Goal: Task Accomplishment & Management: Manage account settings

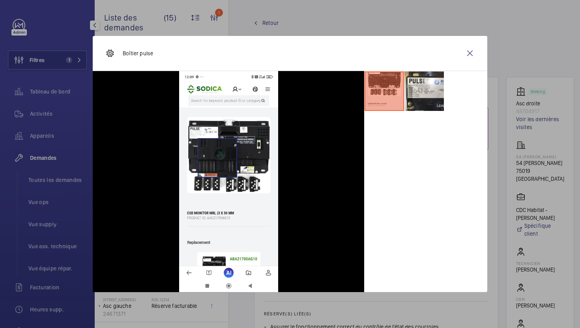
scroll to position [446, 0]
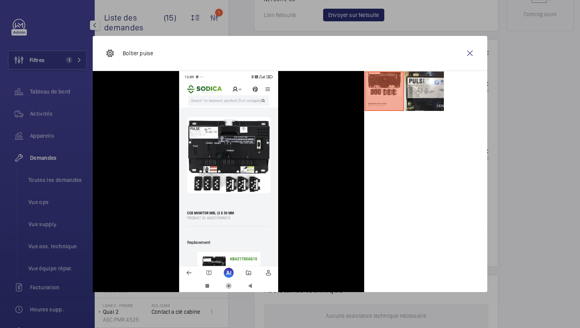
click at [534, 193] on div at bounding box center [290, 164] width 580 height 328
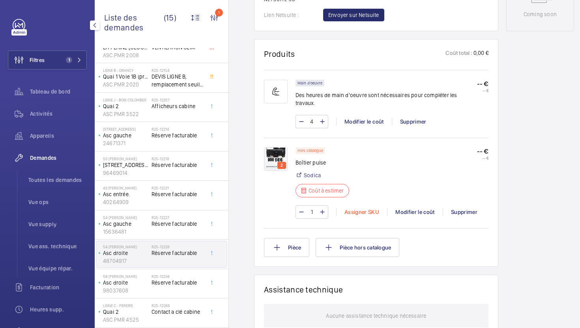
click at [368, 208] on div "Assigner SKU" at bounding box center [361, 212] width 51 height 8
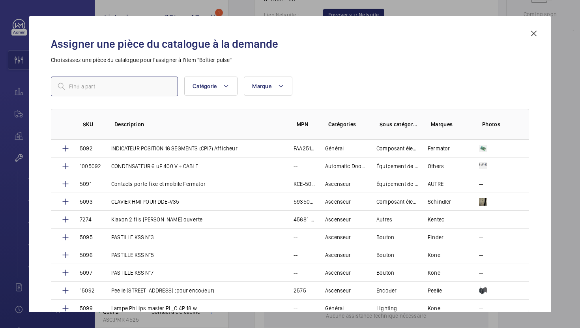
click at [138, 87] on input "text" at bounding box center [114, 87] width 127 height 20
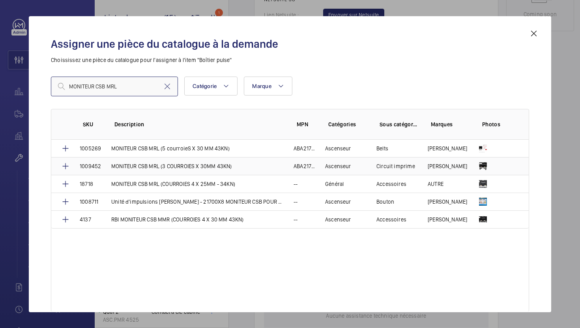
type input "MONITEUR CSB MRL"
click at [240, 169] on td "MONITEUR CSB MRL (3 COURROIES X 30MM 43KN)" at bounding box center [193, 166] width 182 height 18
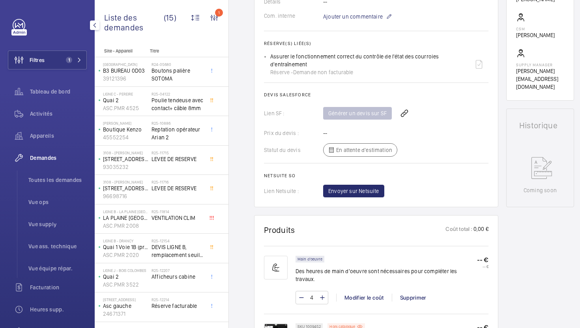
scroll to position [396, 0]
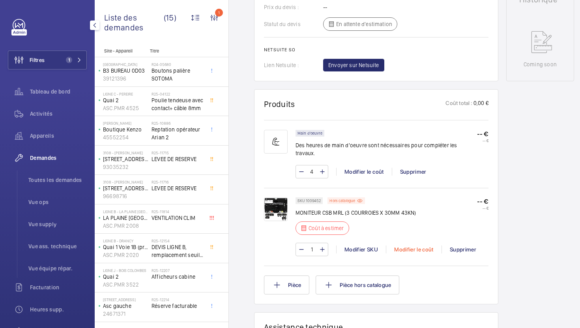
click at [407, 245] on div "Modifier le coût" at bounding box center [414, 249] width 56 height 8
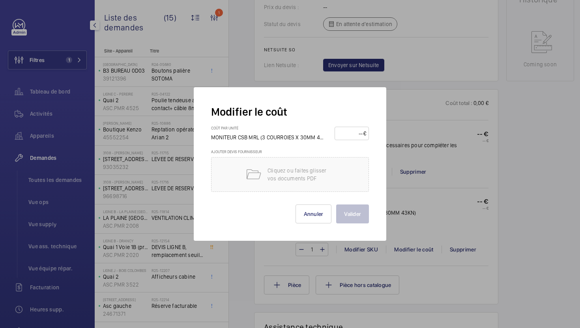
click at [343, 135] on input "number" at bounding box center [350, 133] width 26 height 13
type input "550"
click at [351, 217] on button "Valider" at bounding box center [352, 213] width 33 height 19
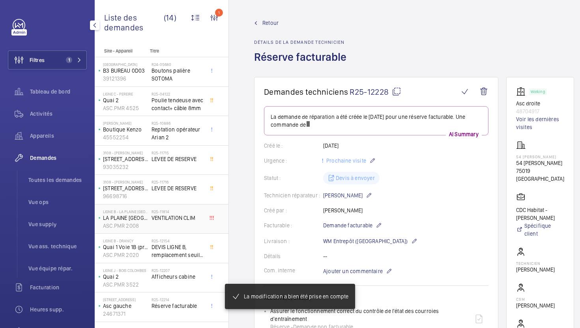
click at [194, 222] on div "R25-11814 VENTILATION CLIM" at bounding box center [177, 220] width 52 height 23
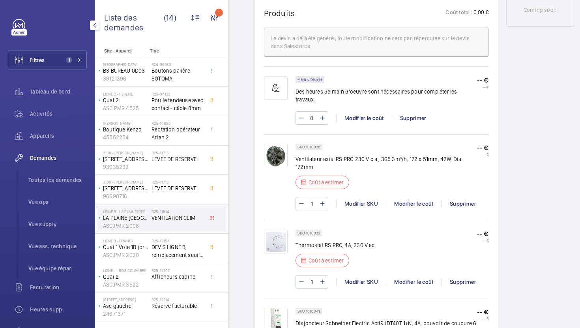
scroll to position [475, 0]
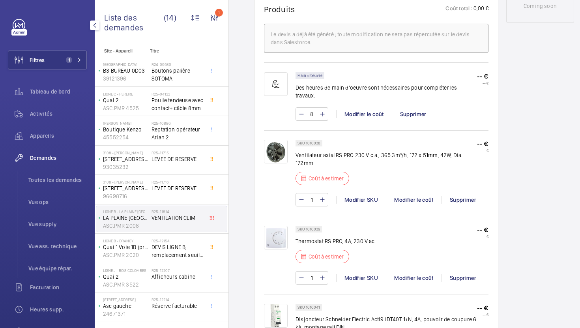
click at [316, 142] on p "SKU 1010038" at bounding box center [308, 143] width 23 height 3
copy p "1010038"
click at [403, 196] on div "Modifier le coût" at bounding box center [414, 200] width 56 height 8
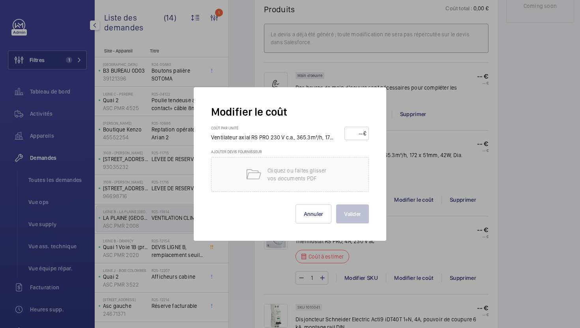
click at [355, 136] on input "number" at bounding box center [355, 133] width 16 height 13
type input "120"
click at [352, 217] on button "Valider" at bounding box center [352, 213] width 33 height 19
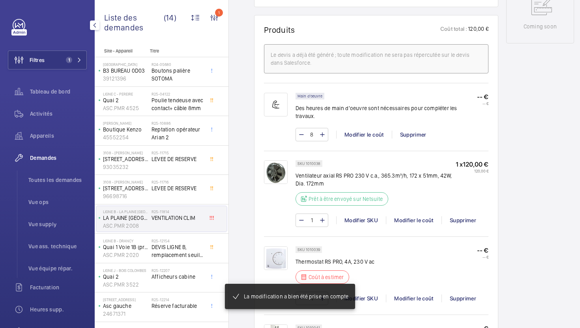
scroll to position [490, 0]
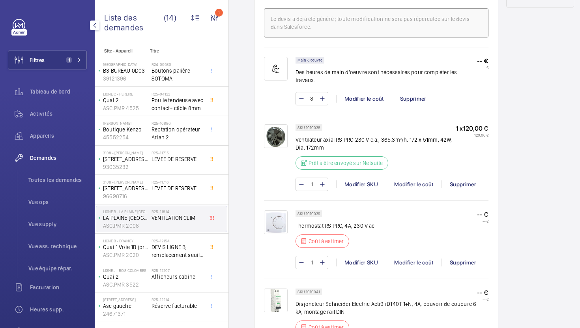
click at [325, 222] on p "Thermostat RS PRO, 4A, 230 V ac" at bounding box center [334, 226] width 79 height 8
copy div "Thermostat RS PRO, 4A, 230 V ac"
click at [400, 256] on div "1 Modifier SKU Modifier le coût Supprimer" at bounding box center [391, 262] width 193 height 13
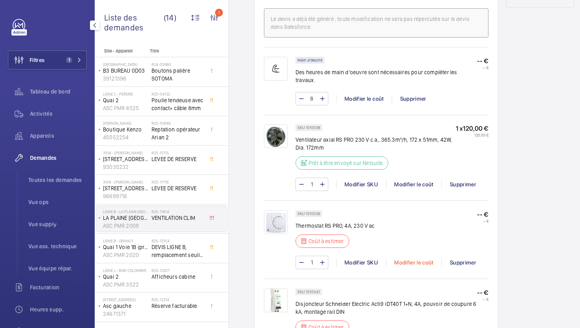
click at [400, 258] on div "Modifier le coût" at bounding box center [414, 262] width 56 height 8
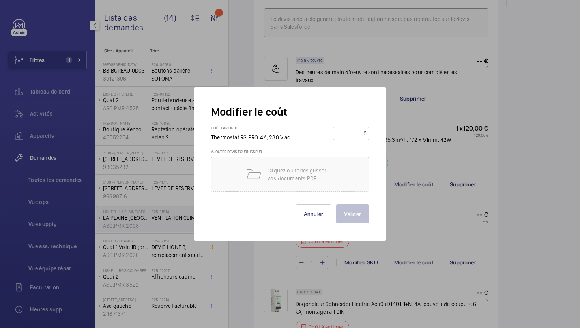
click at [344, 138] on input "number" at bounding box center [350, 133] width 28 height 13
type input "45"
click at [348, 214] on button "Valider" at bounding box center [352, 213] width 33 height 19
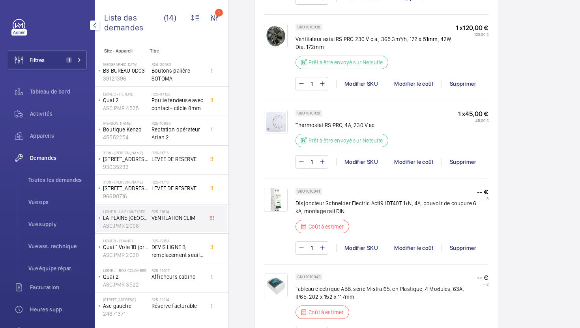
scroll to position [609, 0]
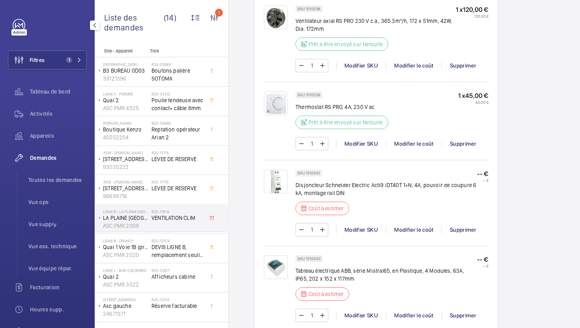
click at [316, 172] on p "SKU 1010041" at bounding box center [308, 173] width 22 height 3
copy p "1010041"
click at [406, 226] on div "1 Modifier SKU Modifier le coût Supprimer" at bounding box center [391, 229] width 193 height 13
click at [399, 226] on div "Modifier le coût" at bounding box center [414, 230] width 56 height 8
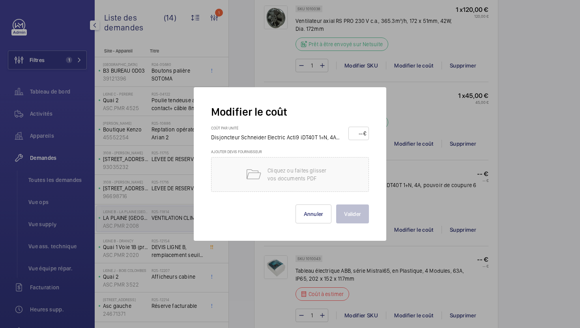
click at [355, 135] on input "number" at bounding box center [357, 133] width 12 height 13
type input "35"
click at [357, 209] on button "Valider" at bounding box center [352, 213] width 33 height 19
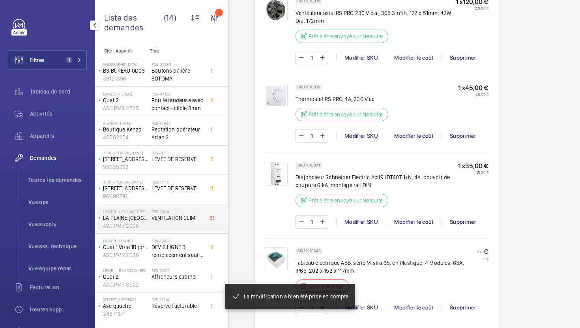
scroll to position [663, 0]
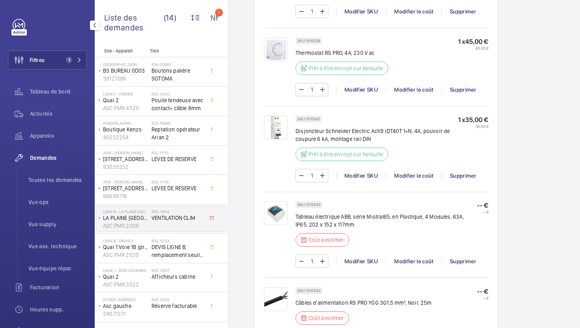
click at [317, 203] on p "SKU 1010043" at bounding box center [308, 204] width 23 height 3
copy p "1010043"
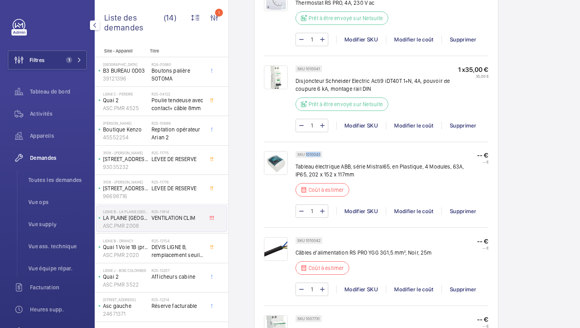
scroll to position [726, 0]
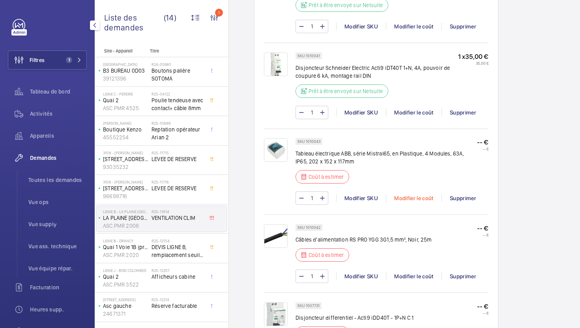
click at [399, 194] on div "Modifier le coût" at bounding box center [414, 198] width 56 height 8
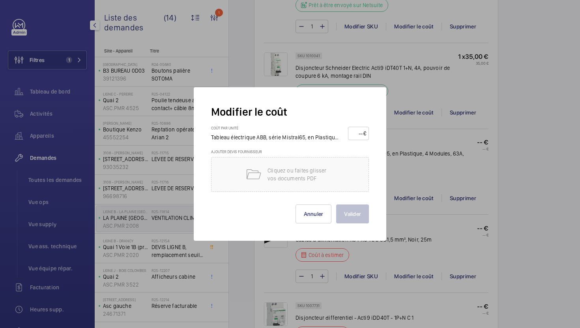
click at [353, 131] on input "number" at bounding box center [357, 133] width 13 height 13
type input "25"
click at [354, 211] on button "Valider" at bounding box center [352, 213] width 33 height 19
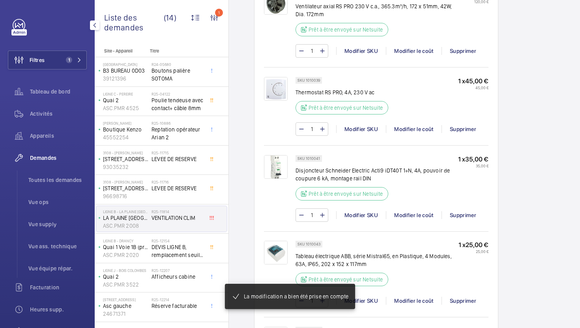
scroll to position [727, 0]
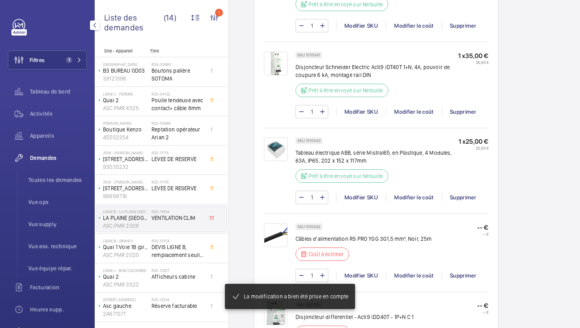
click at [315, 225] on p "SKU 1010042" at bounding box center [308, 226] width 23 height 3
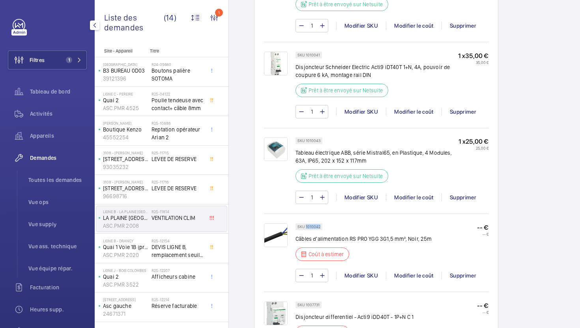
copy p "1010042"
click at [405, 271] on div "Modifier le coût" at bounding box center [414, 275] width 56 height 8
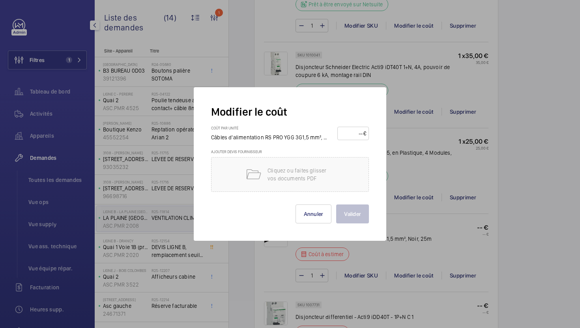
click at [347, 136] on input "number" at bounding box center [351, 133] width 23 height 13
type input "90"
click at [350, 213] on button "Valider" at bounding box center [352, 213] width 33 height 19
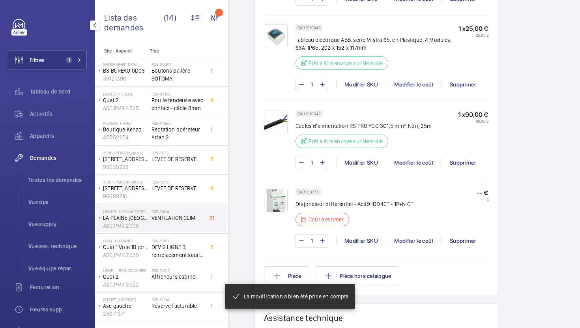
scroll to position [847, 0]
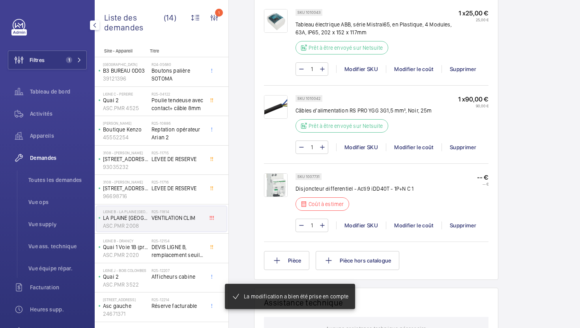
click at [315, 177] on p "SKU 1007731" at bounding box center [308, 176] width 22 height 3
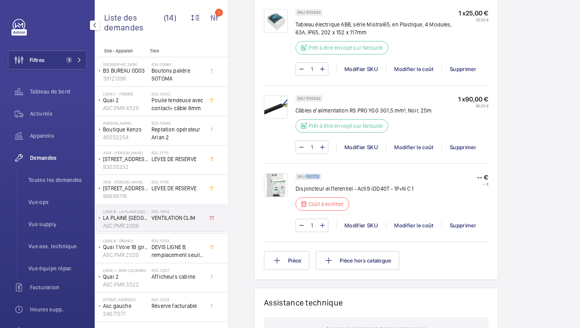
click at [315, 177] on p "SKU 1007731" at bounding box center [308, 176] width 22 height 3
copy p "1007731"
click at [419, 226] on div "Modifier le coût" at bounding box center [414, 225] width 56 height 8
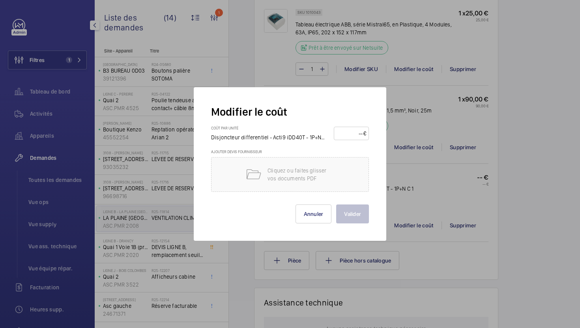
click at [351, 133] on input "number" at bounding box center [349, 133] width 27 height 13
type input "95"
click at [353, 215] on button "Valider" at bounding box center [352, 213] width 33 height 19
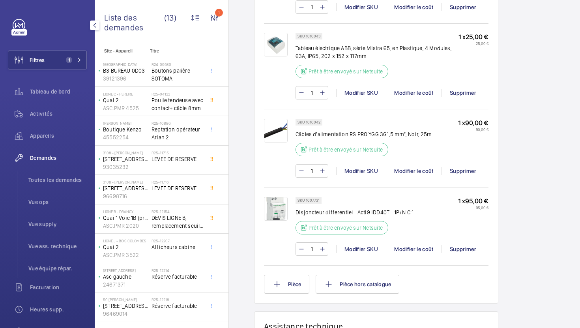
scroll to position [691, 0]
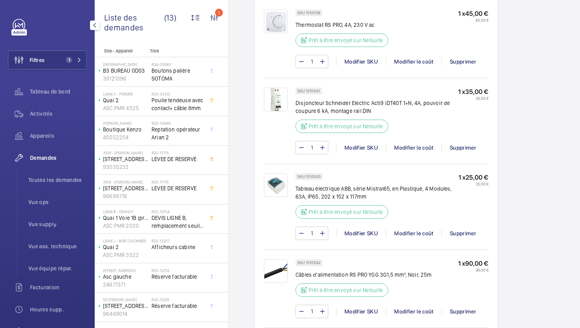
click at [317, 90] on p "SKU 1010041" at bounding box center [308, 91] width 22 height 3
copy p "1010041"
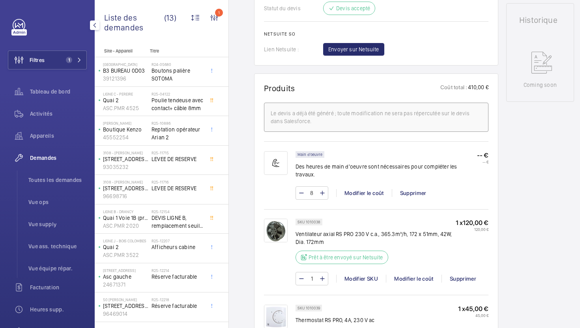
scroll to position [256, 0]
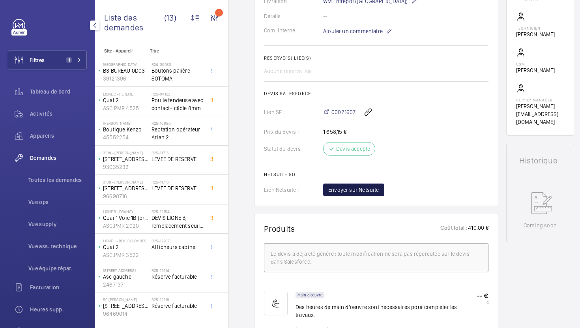
click at [344, 196] on button "Envoyer sur Netsuite" at bounding box center [353, 189] width 61 height 13
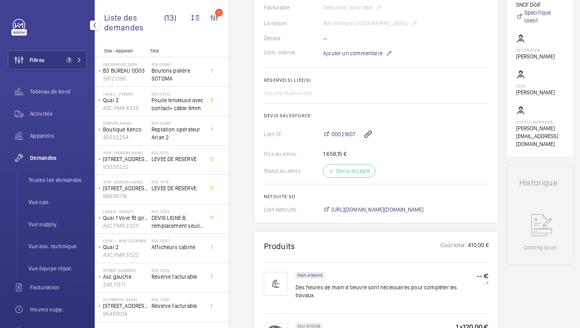
scroll to position [247, 0]
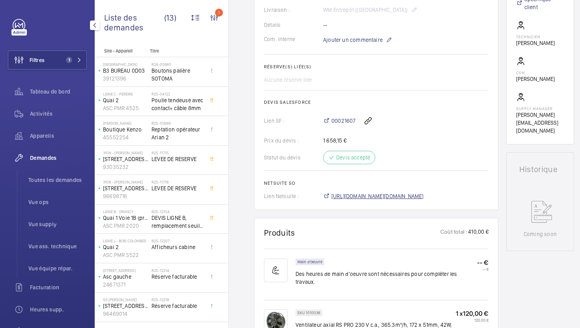
click at [397, 199] on span "https://6461500.app.netsuite.com/app/accounting/transactions/salesord.nl?id=300…" at bounding box center [377, 196] width 92 height 8
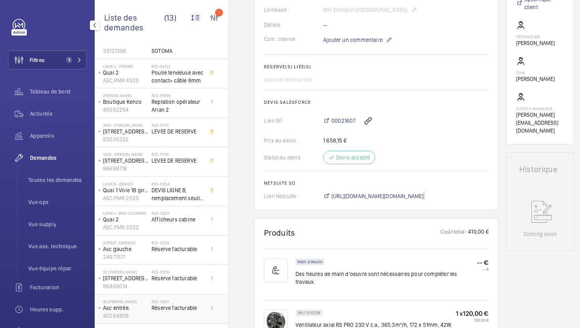
scroll to position [0, 0]
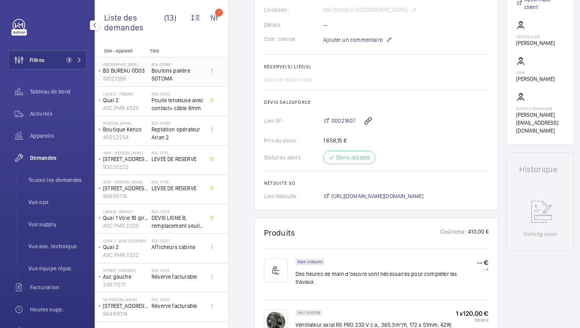
click at [195, 82] on span "Boutons palière SOTOMA" at bounding box center [177, 75] width 52 height 16
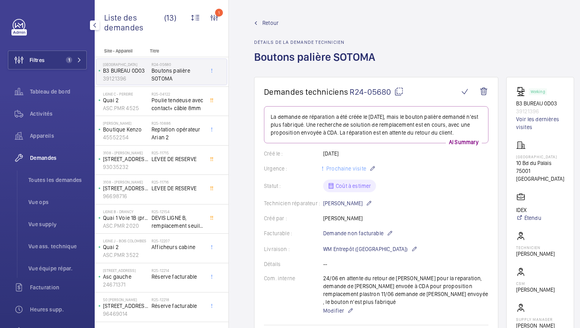
click at [397, 97] on wm-front-card-header "Demandes techniciens R24-05680" at bounding box center [376, 96] width 224 height 19
click at [398, 92] on mat-icon at bounding box center [398, 91] width 9 height 9
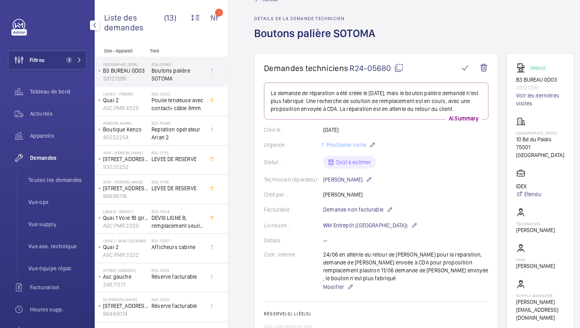
scroll to position [30, 0]
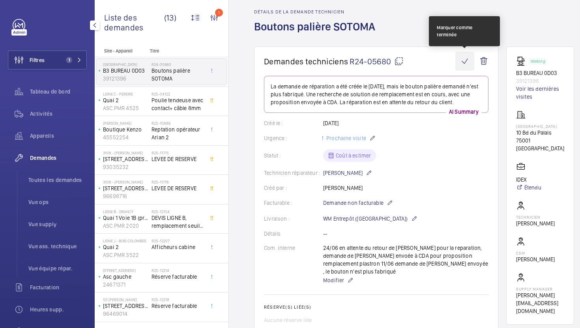
click at [467, 66] on wm-front-icon-button at bounding box center [464, 61] width 19 height 19
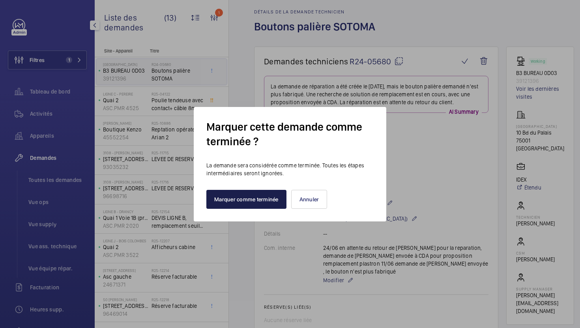
click at [275, 199] on button "Marquer comme terminée" at bounding box center [246, 199] width 80 height 19
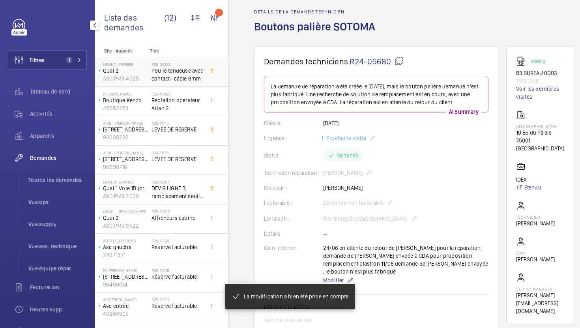
click at [191, 84] on div "R25-04122 Poulie tendeuse avec contact+ câble 8mm" at bounding box center [177, 73] width 52 height 23
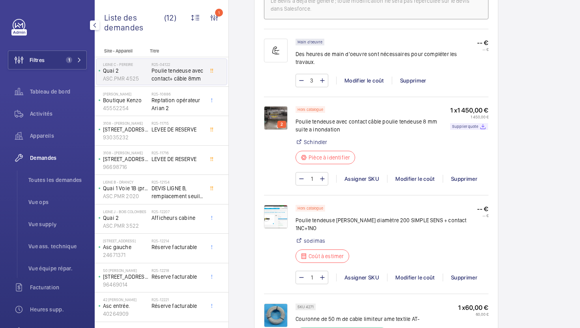
scroll to position [538, 0]
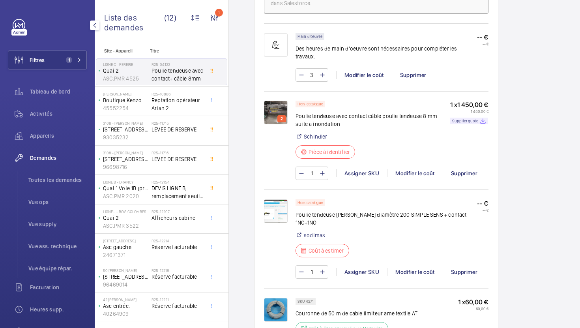
click at [275, 110] on img at bounding box center [276, 113] width 24 height 24
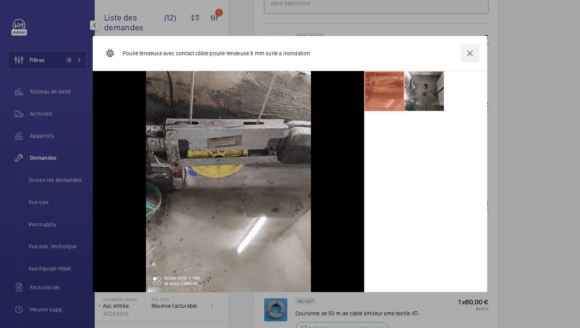
click at [467, 56] on wm-front-icon-button at bounding box center [469, 53] width 19 height 19
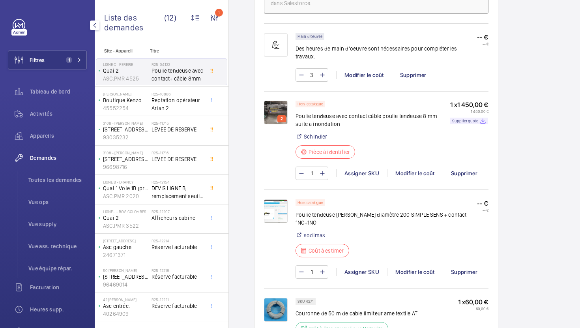
click at [269, 215] on img at bounding box center [276, 211] width 24 height 24
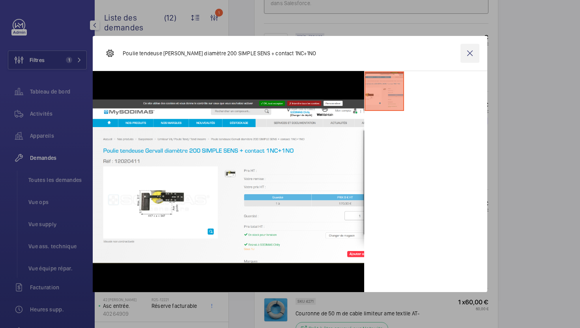
click at [470, 52] on wm-front-icon-button at bounding box center [469, 53] width 19 height 19
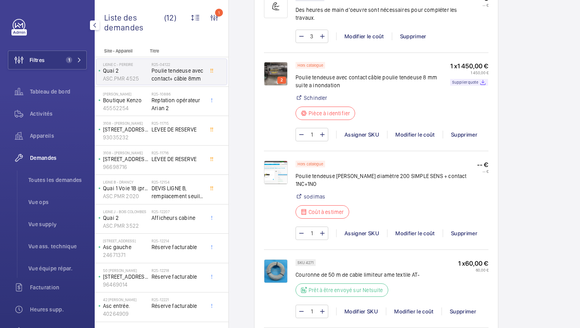
scroll to position [612, 0]
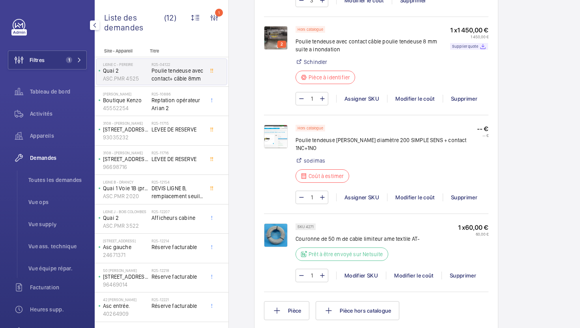
click at [278, 143] on img at bounding box center [276, 137] width 24 height 24
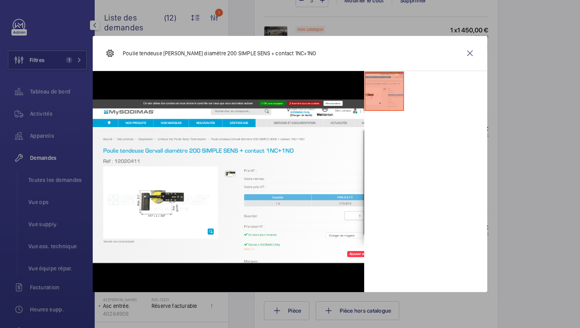
click at [539, 225] on div at bounding box center [290, 164] width 580 height 328
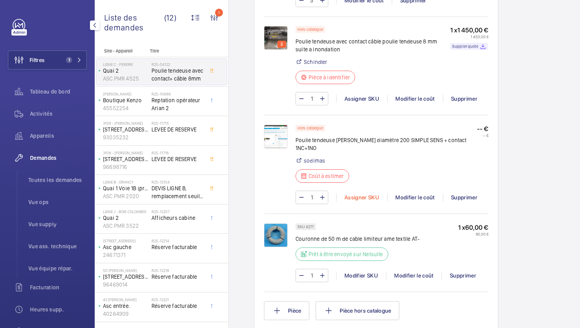
click at [373, 193] on div "Assigner SKU" at bounding box center [361, 197] width 51 height 8
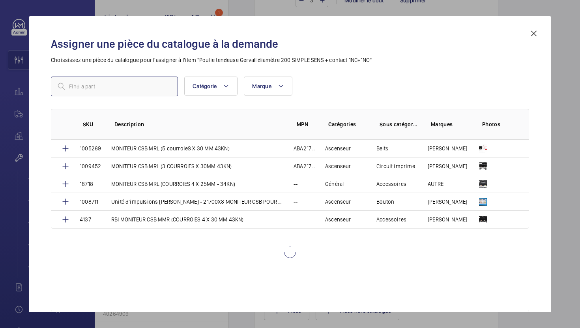
click at [139, 84] on input "text" at bounding box center [114, 87] width 127 height 20
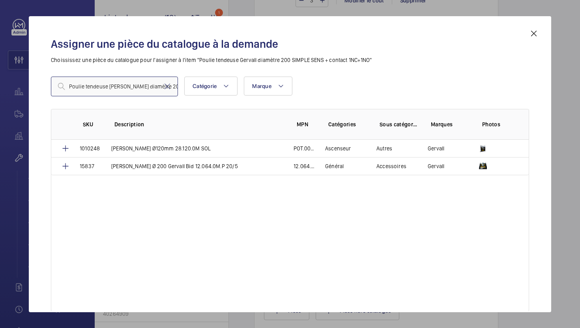
click at [144, 86] on input "Poulie tendeuse Gervall diamètre 200" at bounding box center [114, 87] width 127 height 20
paste input "1010286"
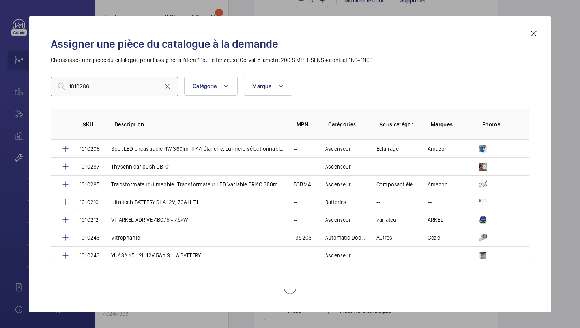
scroll to position [1568, 0]
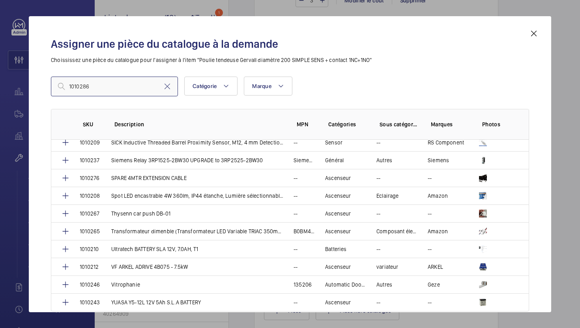
type input "1010286"
click at [535, 35] on mat-icon at bounding box center [533, 33] width 9 height 9
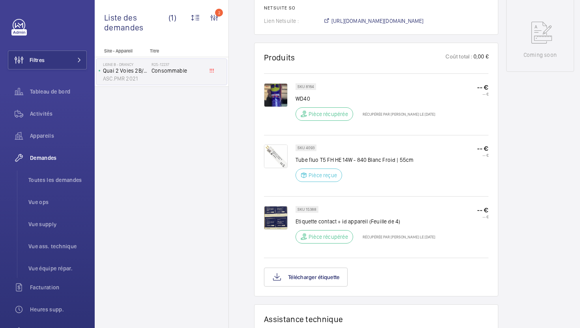
scroll to position [418, 0]
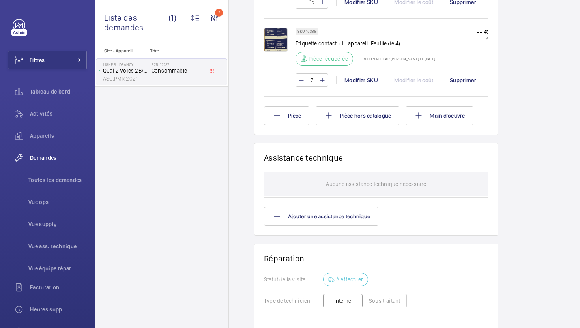
scroll to position [624, 0]
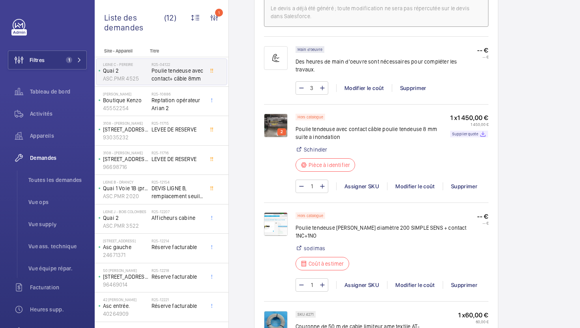
scroll to position [536, 0]
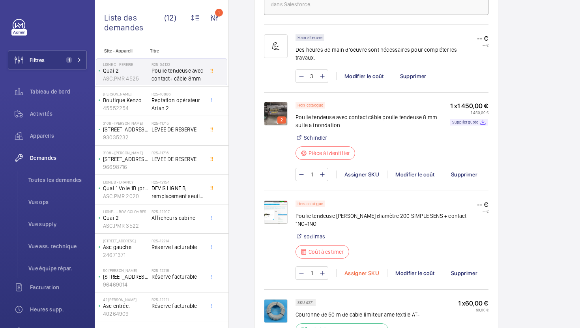
click at [355, 269] on div "Assigner SKU" at bounding box center [361, 273] width 51 height 8
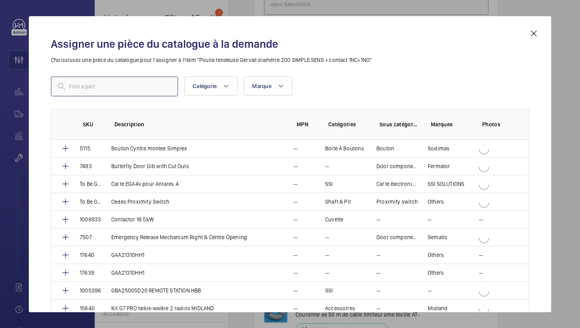
click at [128, 86] on input "text" at bounding box center [114, 87] width 127 height 20
paste input "1010286"
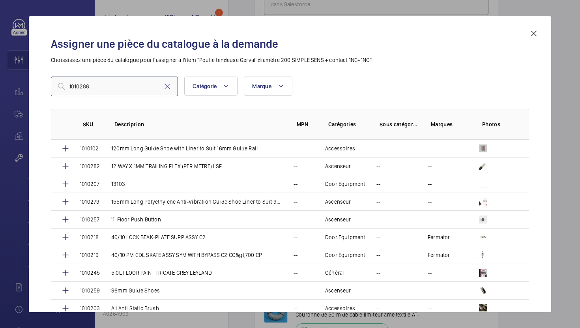
type input "1010286"
click at [535, 37] on mat-icon at bounding box center [533, 33] width 9 height 9
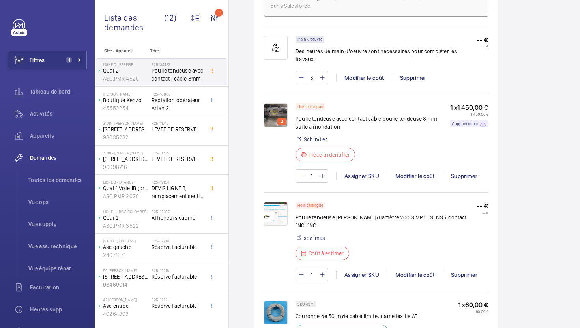
scroll to position [550, 0]
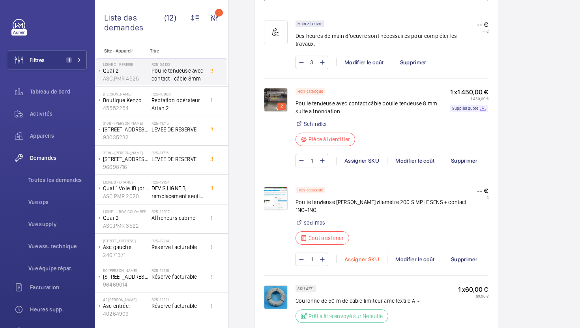
click at [371, 255] on div "Assigner SKU" at bounding box center [361, 259] width 51 height 8
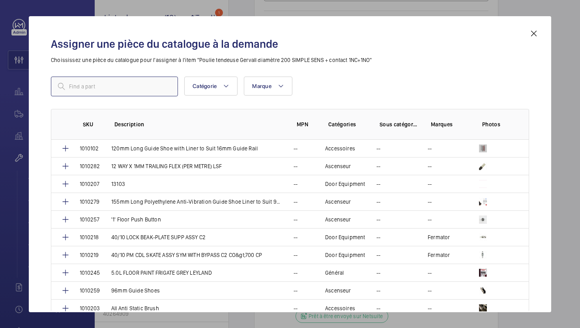
click at [156, 89] on input "text" at bounding box center [114, 87] width 127 height 20
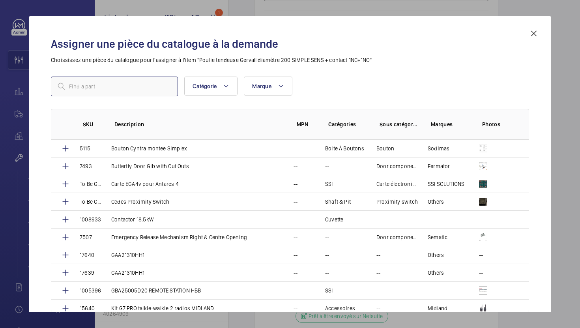
paste input "1010286"
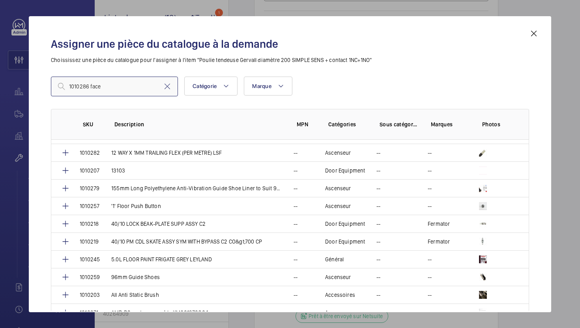
scroll to position [0, 0]
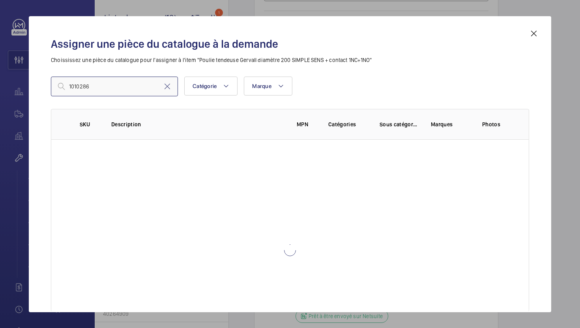
type input "1010286"
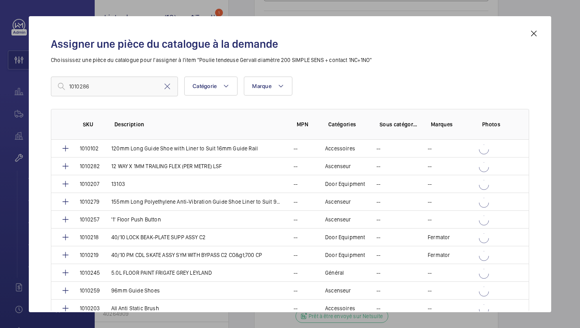
click at [535, 35] on mat-icon at bounding box center [533, 33] width 9 height 9
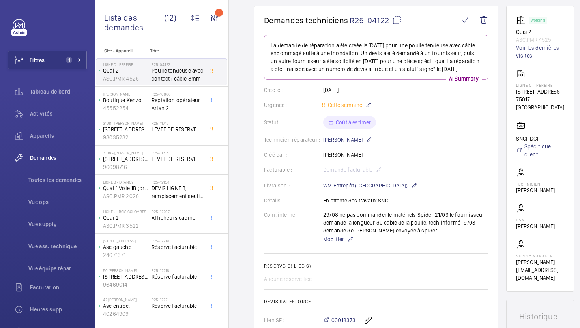
scroll to position [62, 0]
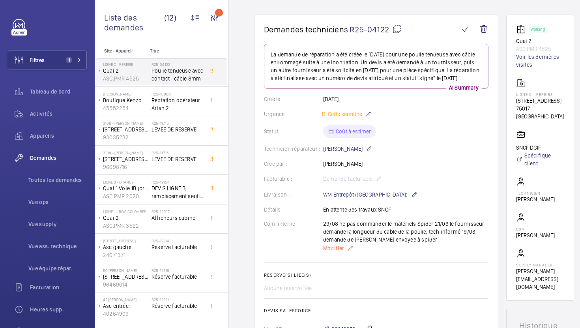
click at [336, 252] on span "Modifier" at bounding box center [333, 248] width 21 height 8
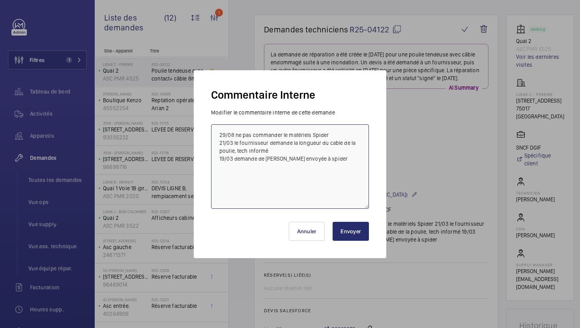
click at [218, 134] on textarea "29/08 ne pas commander le matériels Spider 21/03 le fournisseur demande la long…" at bounding box center [290, 166] width 158 height 84
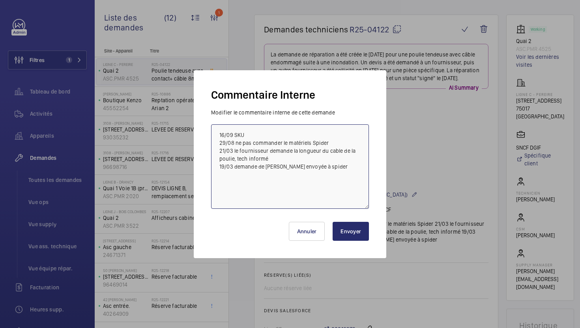
paste textarea "1010286"
type textarea "16/09 SKU 1010286 pour la [PERSON_NAME] 29/08 ne pas commander le matériels Spi…"
click at [352, 240] on button "Envoyer" at bounding box center [350, 231] width 36 height 19
